Goal: Contribute content

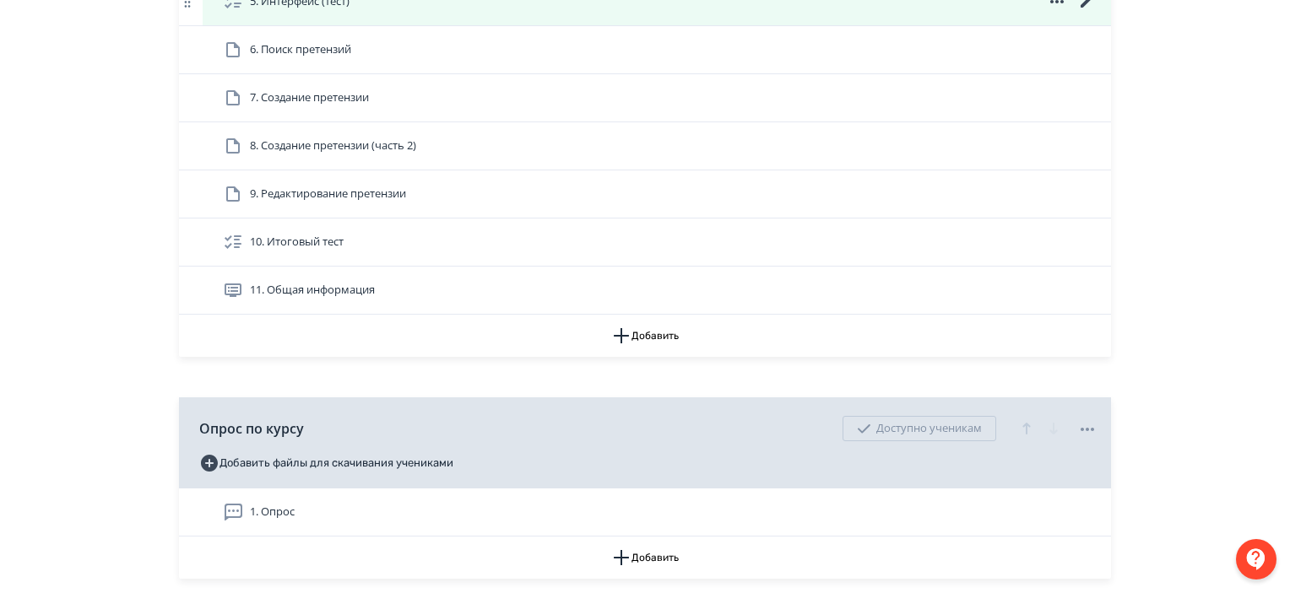
scroll to position [593, 0]
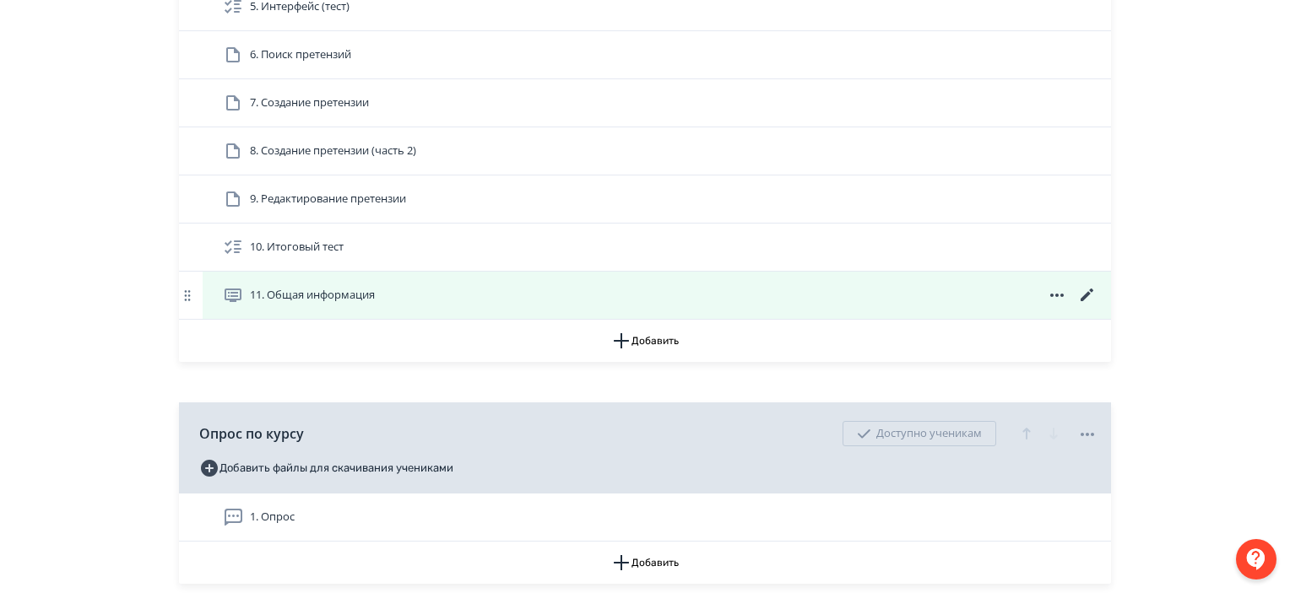
click at [1085, 295] on icon at bounding box center [1086, 295] width 13 height 13
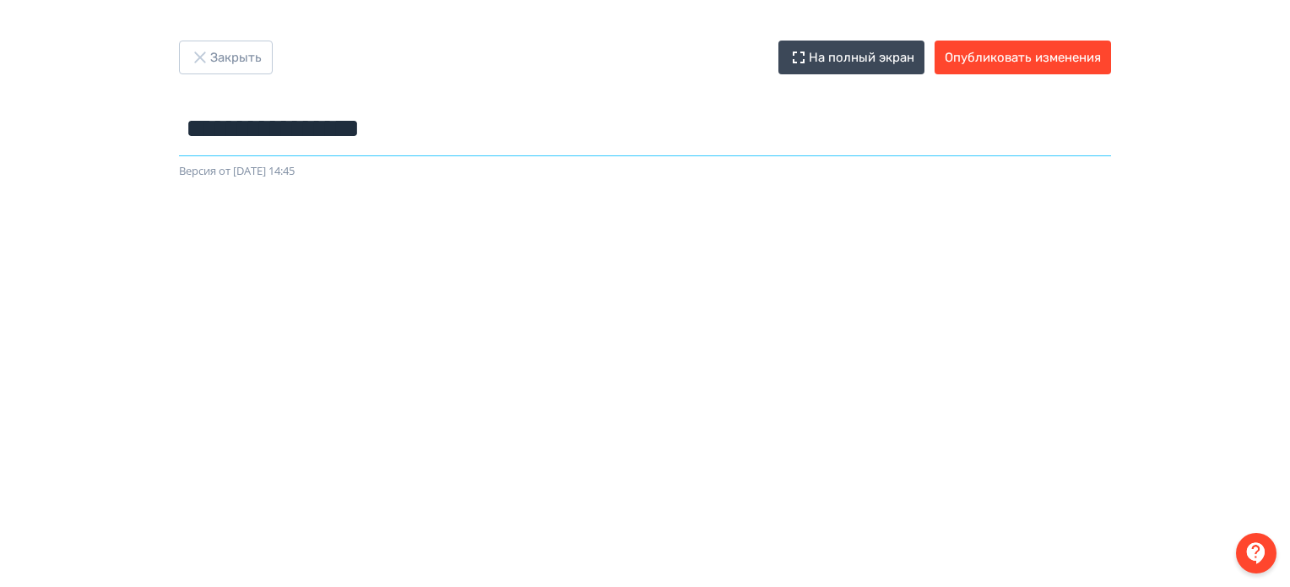
click at [371, 126] on input "**********" at bounding box center [645, 128] width 932 height 55
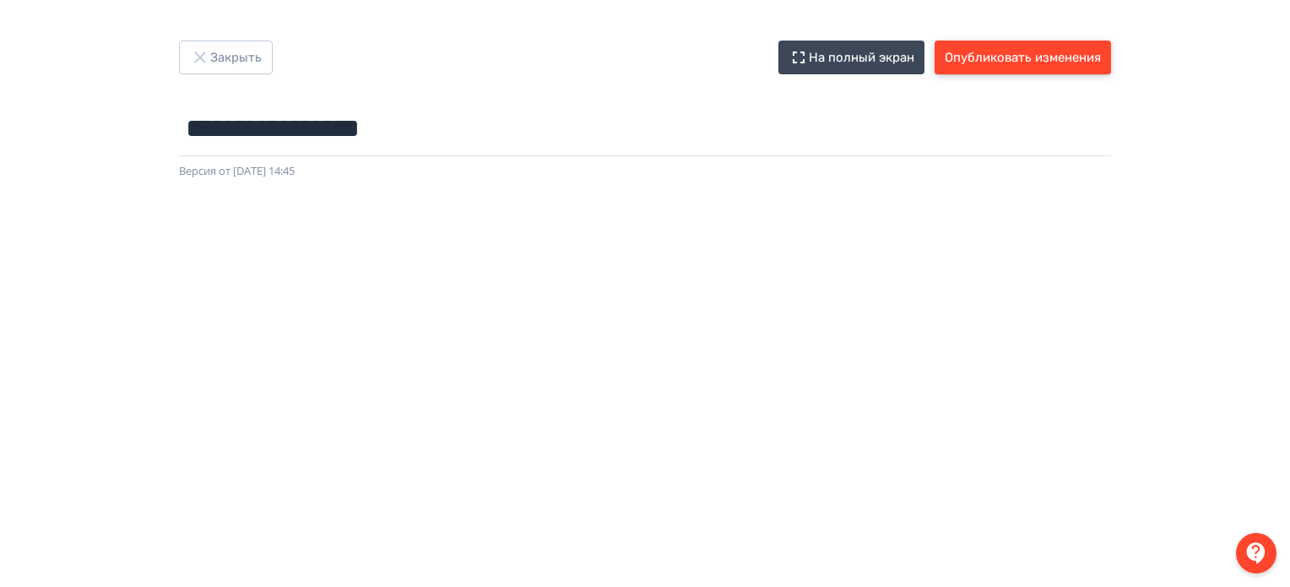
click at [1004, 54] on button "Опубликовать изменения" at bounding box center [1022, 58] width 176 height 34
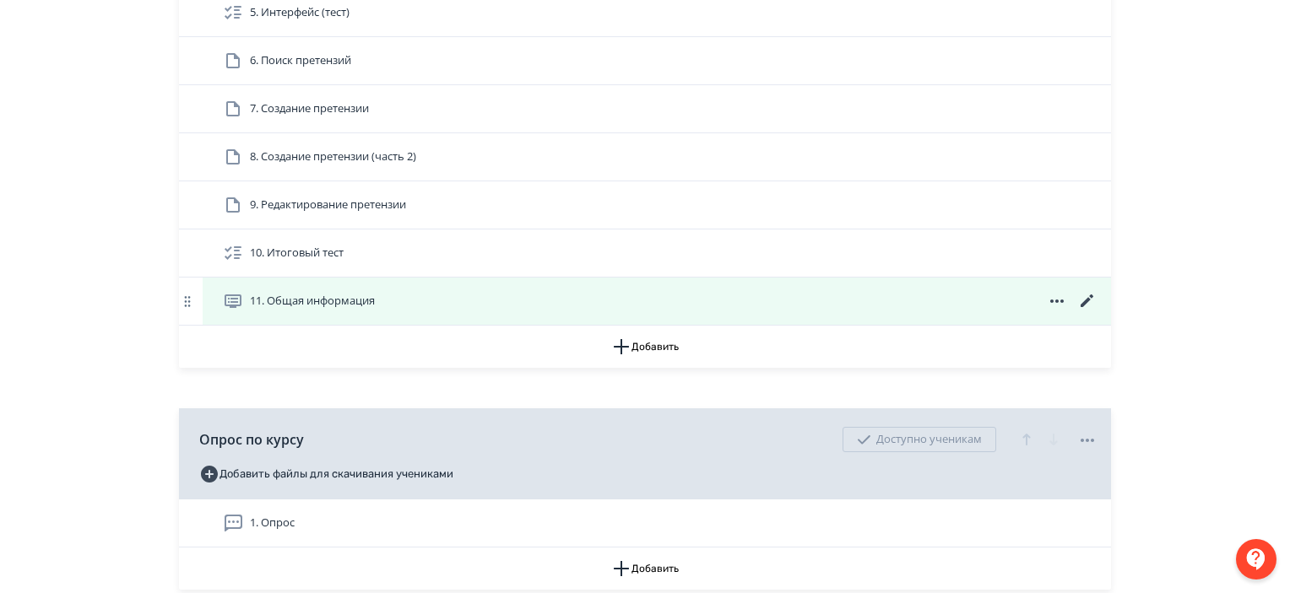
scroll to position [591, 0]
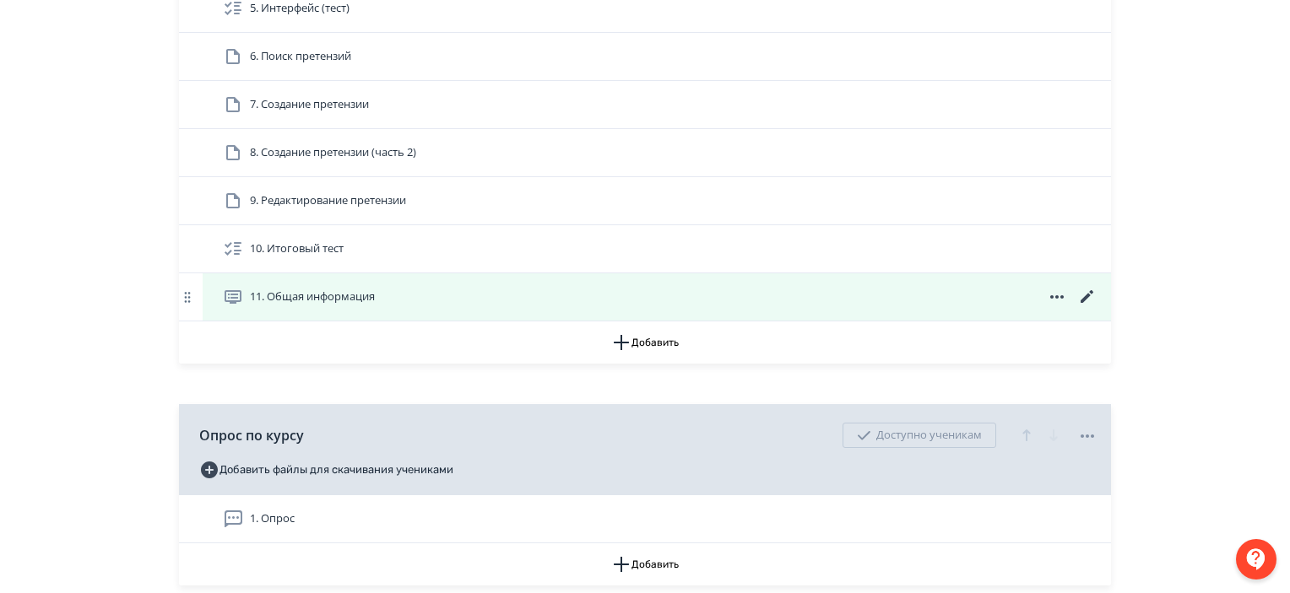
click at [1087, 293] on icon at bounding box center [1086, 296] width 13 height 13
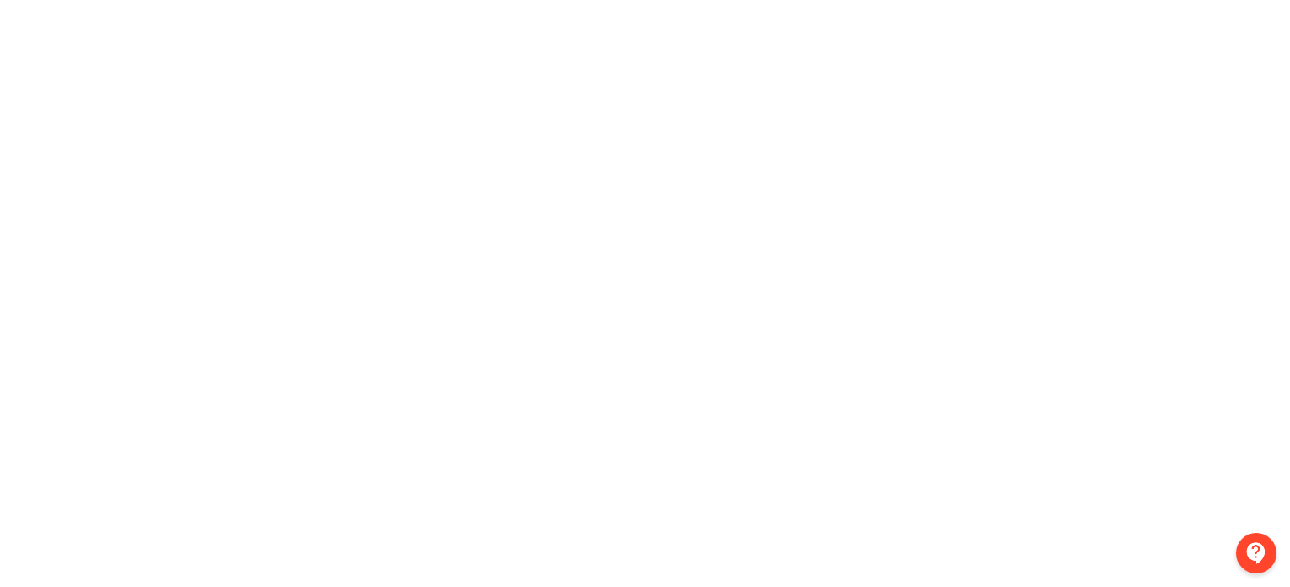
scroll to position [0, 3]
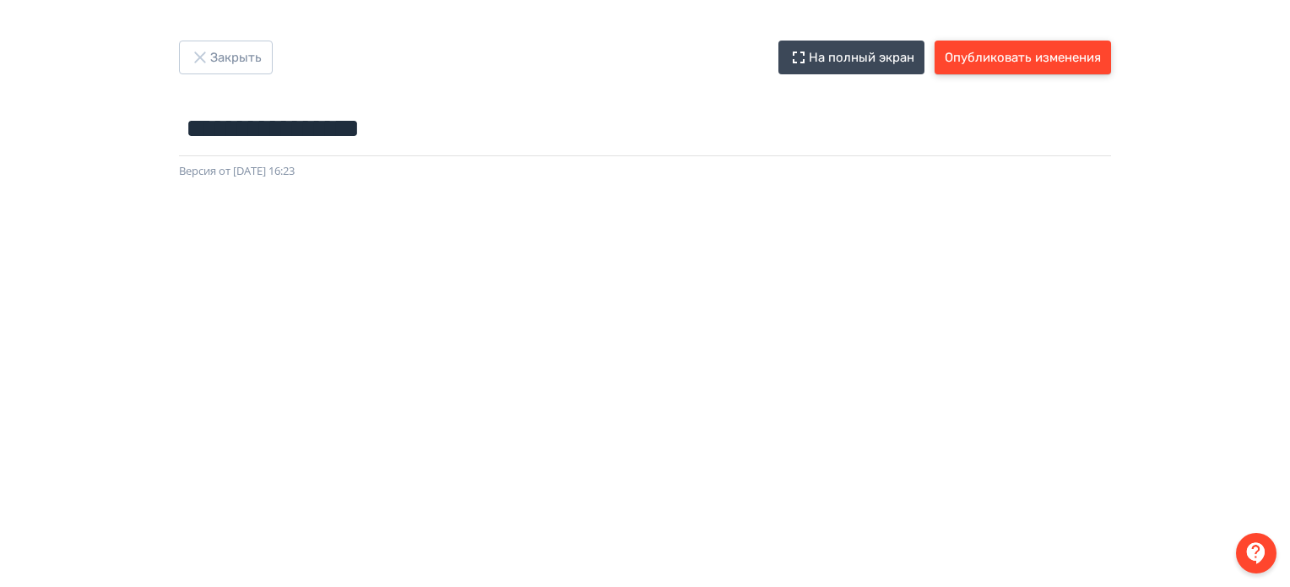
click at [1052, 57] on button "Опубликовать изменения" at bounding box center [1022, 58] width 176 height 34
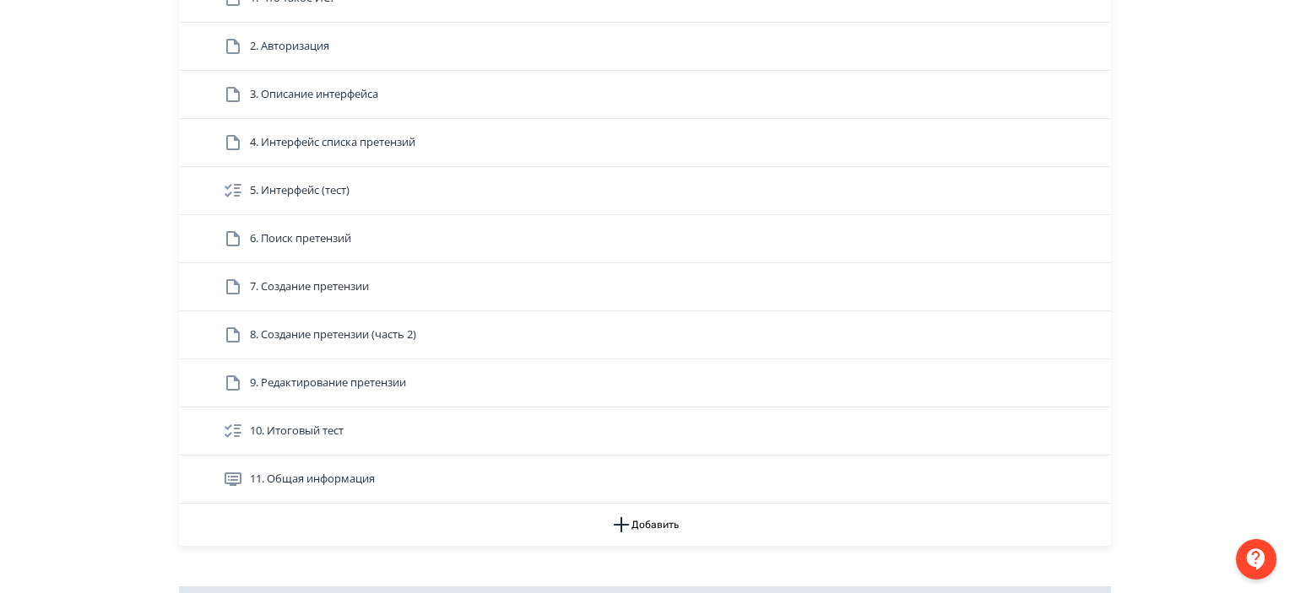
scroll to position [471, 0]
